Goal: Check status: Check status

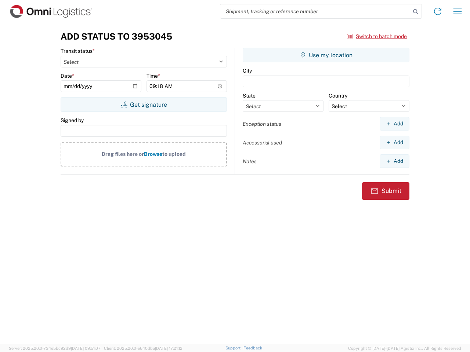
click at [315, 11] on input "search" at bounding box center [315, 11] width 190 height 14
click at [415, 12] on icon at bounding box center [415, 12] width 10 height 10
click at [437, 11] on icon at bounding box center [438, 12] width 12 height 12
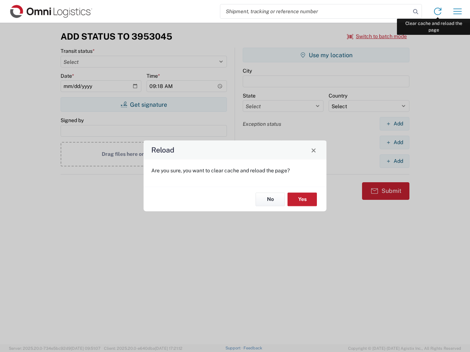
click at [457, 11] on div "Reload Are you sure, you want to clear cache and reload the page? No Yes" at bounding box center [235, 176] width 470 height 352
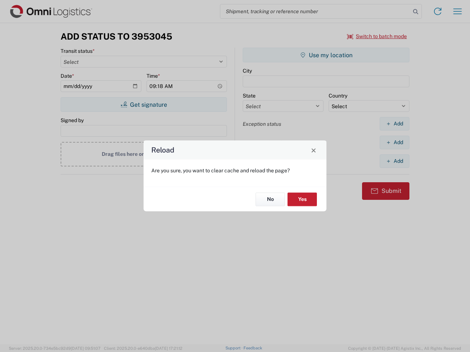
click at [377, 36] on div "Reload Are you sure, you want to clear cache and reload the page? No Yes" at bounding box center [235, 176] width 470 height 352
click at [143, 105] on div "Reload Are you sure, you want to clear cache and reload the page? No Yes" at bounding box center [235, 176] width 470 height 352
click at [326, 55] on div "Reload Are you sure, you want to clear cache and reload the page? No Yes" at bounding box center [235, 176] width 470 height 352
click at [394, 124] on div "Reload Are you sure, you want to clear cache and reload the page? No Yes" at bounding box center [235, 176] width 470 height 352
click at [394, 142] on div "Reload Are you sure, you want to clear cache and reload the page? No Yes" at bounding box center [235, 176] width 470 height 352
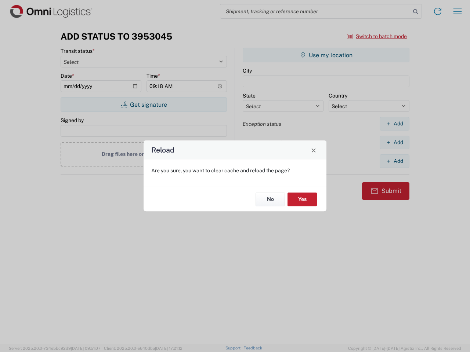
click at [394, 161] on div "Reload Are you sure, you want to clear cache and reload the page? No Yes" at bounding box center [235, 176] width 470 height 352
